Goal: Information Seeking & Learning: Learn about a topic

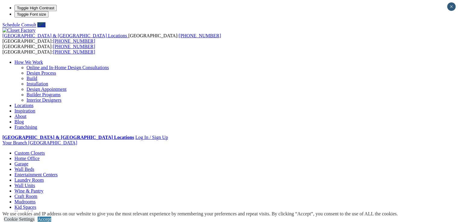
click at [44, 178] on link "Laundry Room" at bounding box center [28, 180] width 29 height 5
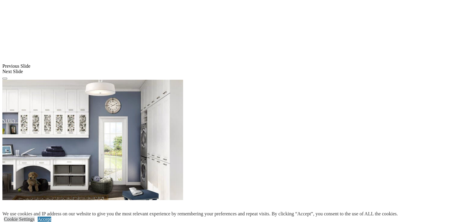
scroll to position [456, 0]
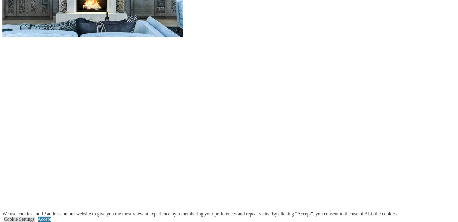
scroll to position [656, 0]
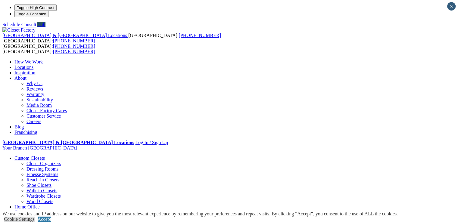
scroll to position [38, 0]
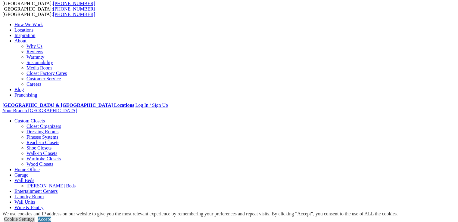
click at [35, 118] on link "Custom Closets" at bounding box center [29, 120] width 30 height 5
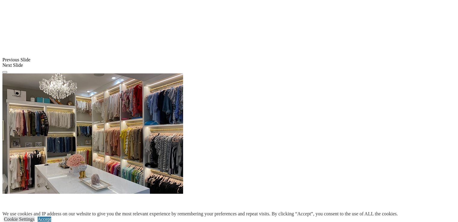
scroll to position [509, 0]
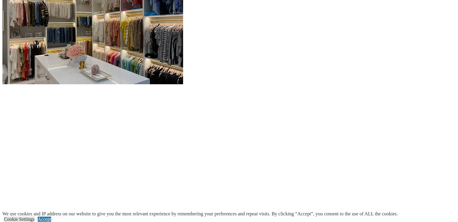
scroll to position [601, 0]
